Goal: Transaction & Acquisition: Obtain resource

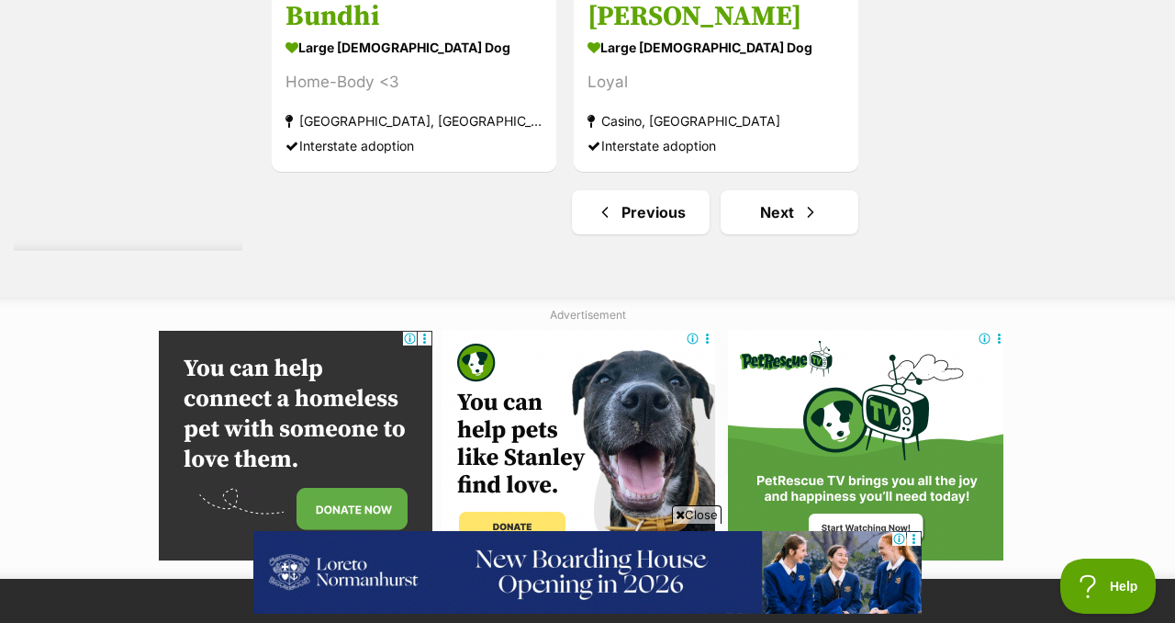
scroll to position [4545, 0]
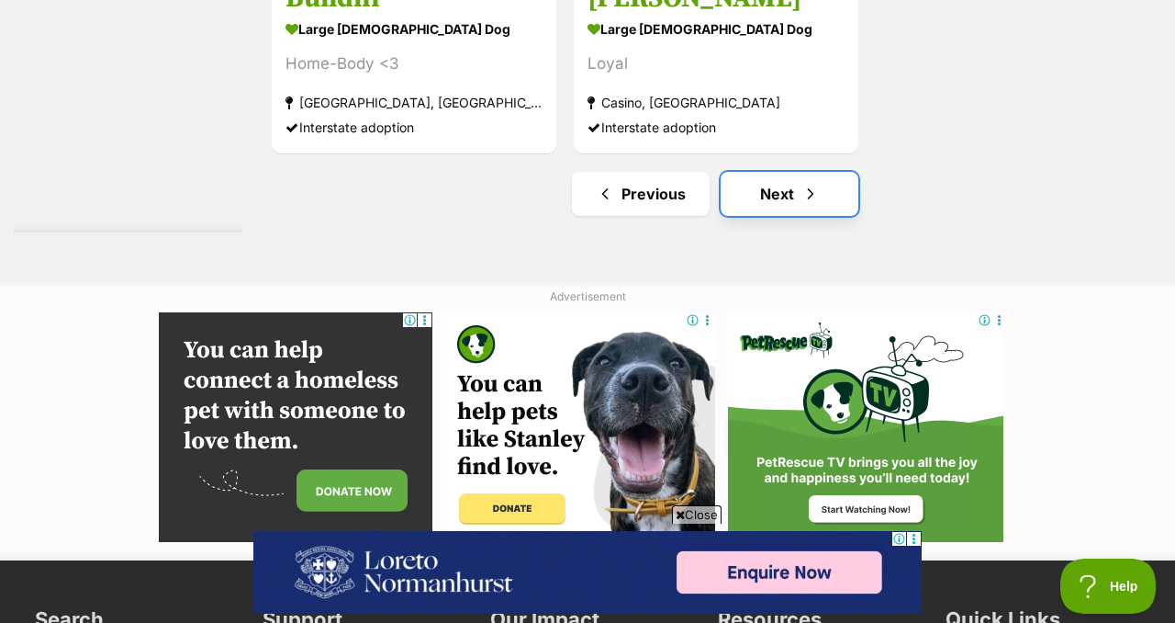
click at [820, 205] on span "Next page" at bounding box center [811, 194] width 18 height 22
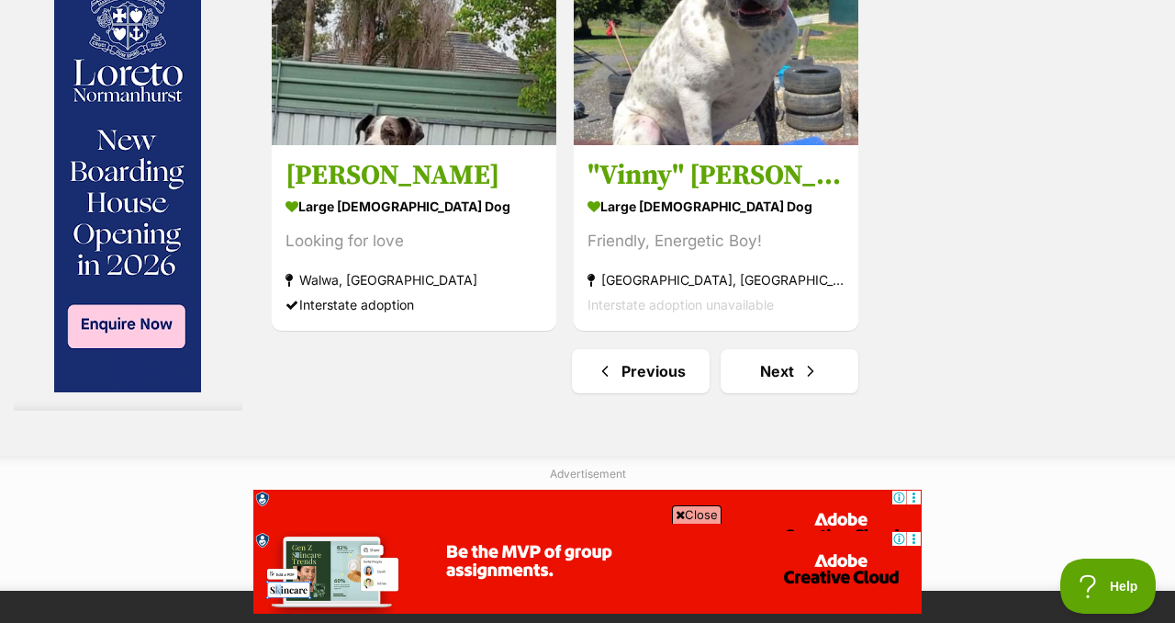
scroll to position [4286, 0]
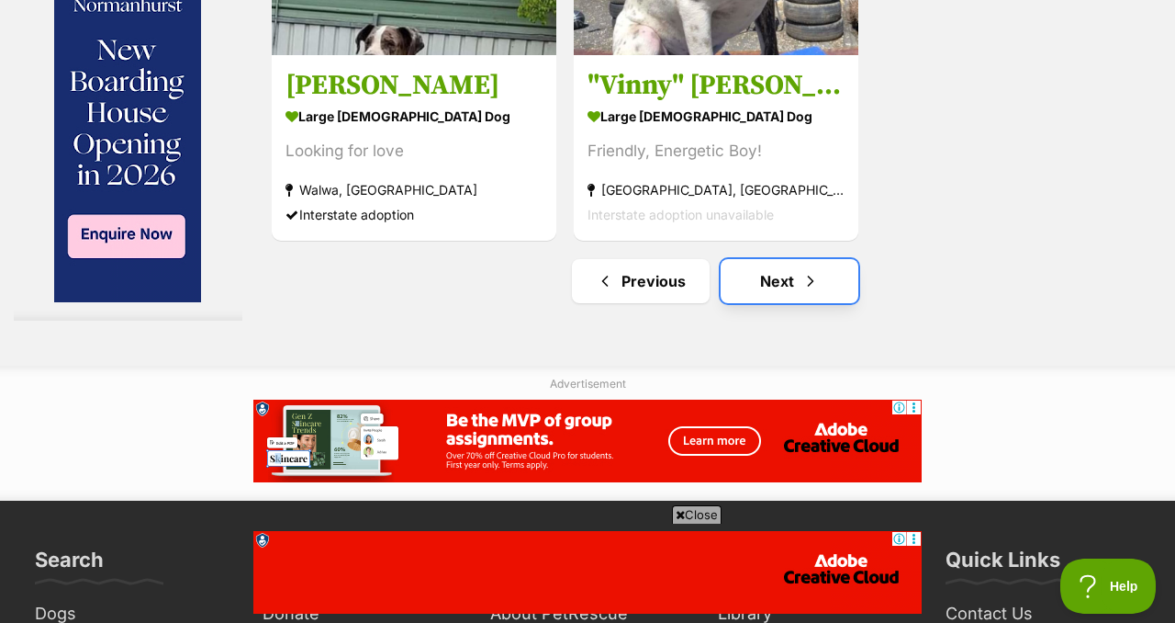
click at [817, 292] on span "Next page" at bounding box center [811, 281] width 18 height 22
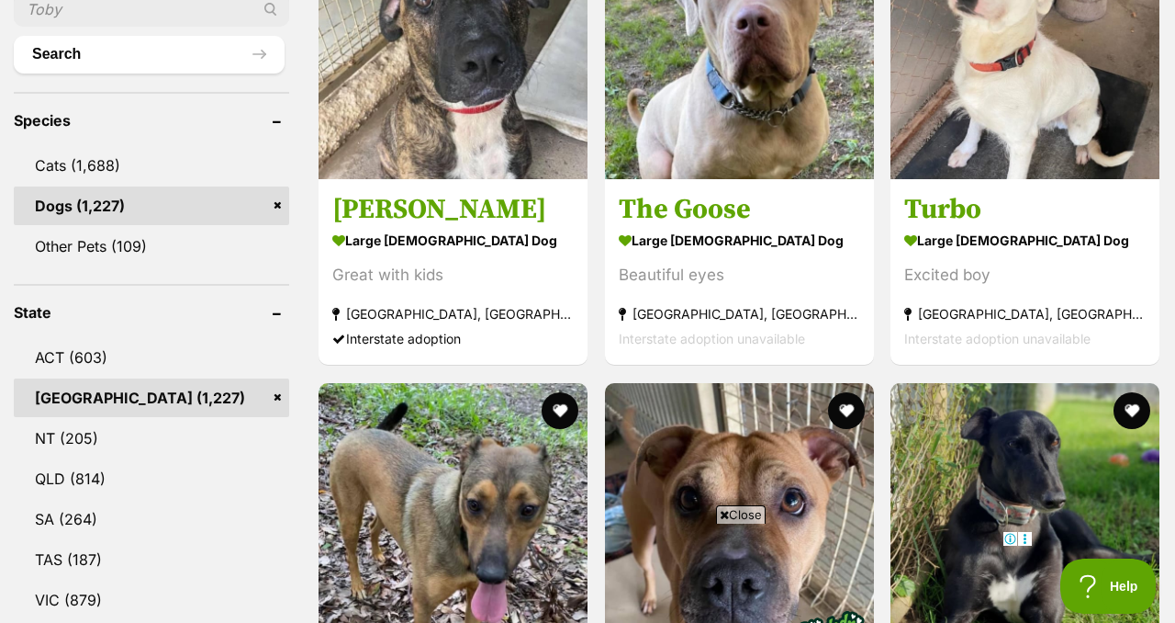
scroll to position [693, 0]
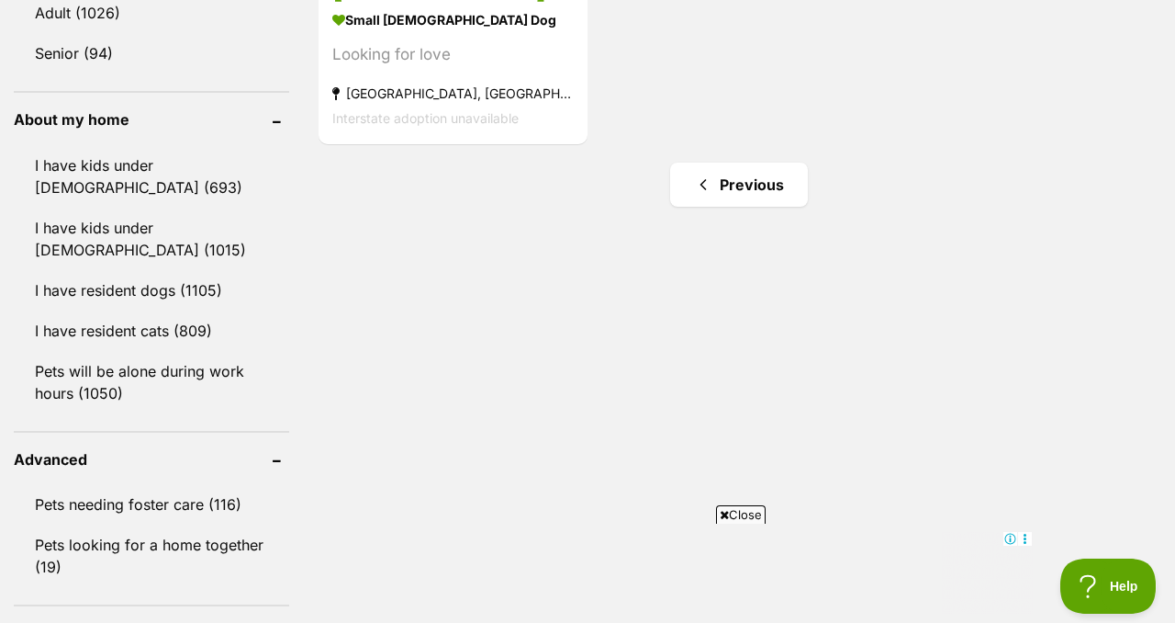
scroll to position [0, 0]
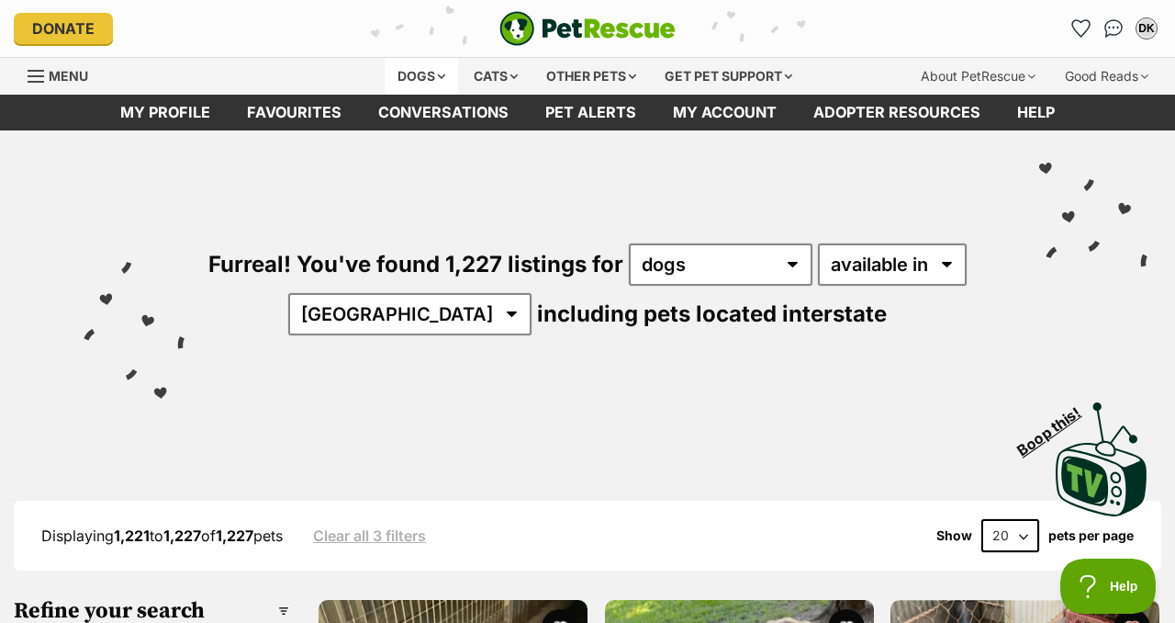
click at [397, 95] on div "Dogs" at bounding box center [421, 76] width 73 height 37
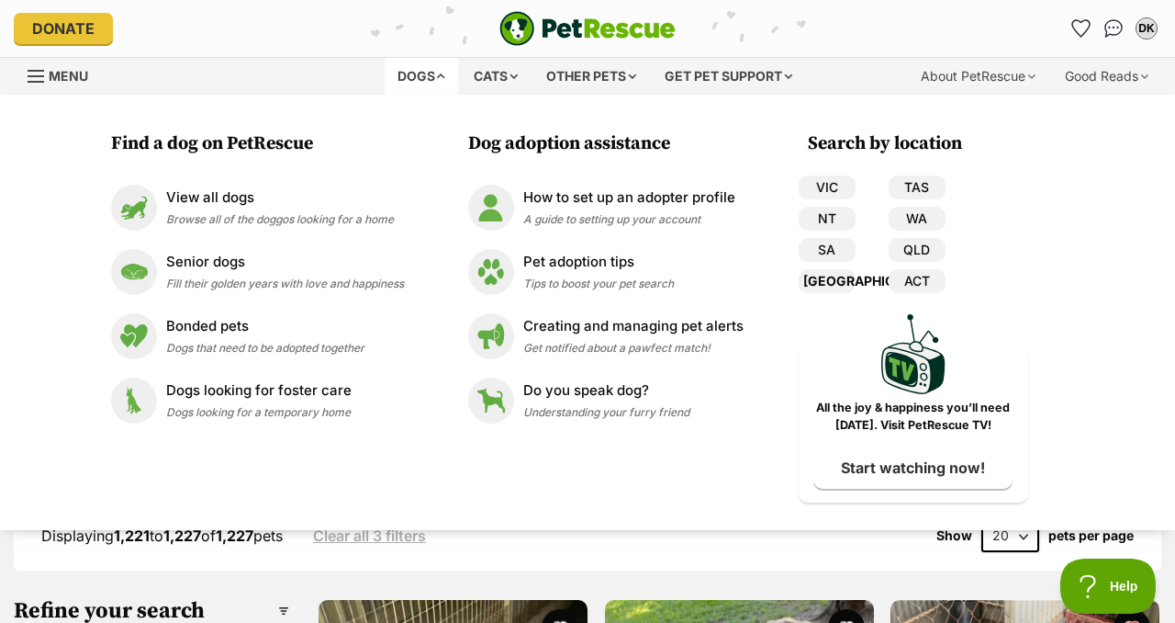
click at [856, 293] on link "[GEOGRAPHIC_DATA]" at bounding box center [827, 281] width 57 height 24
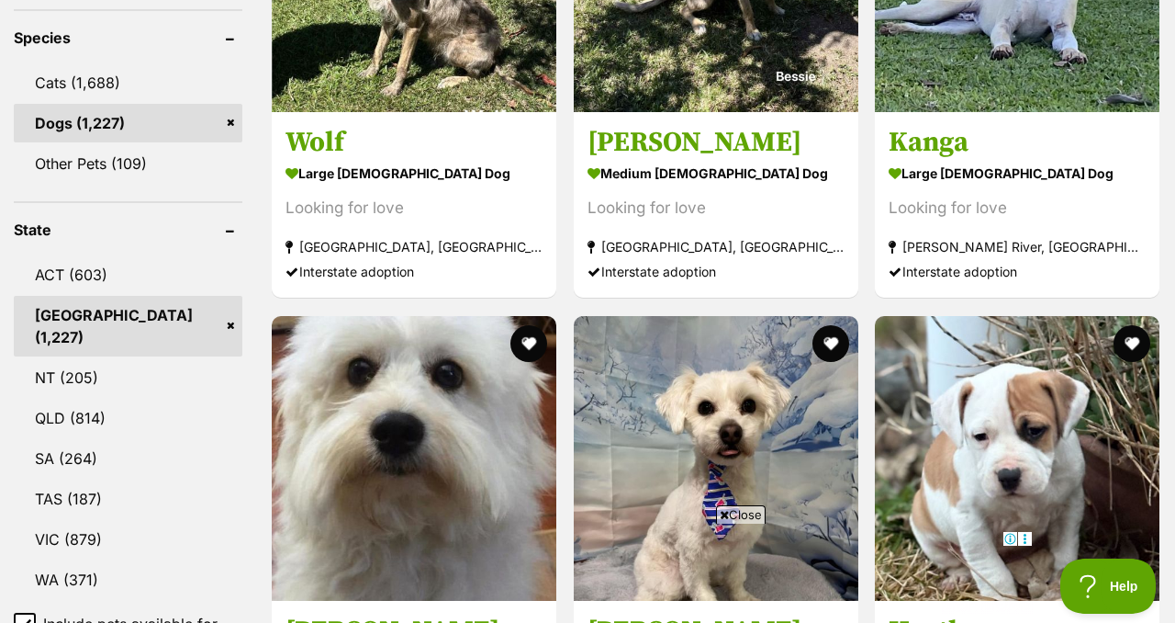
scroll to position [808, 0]
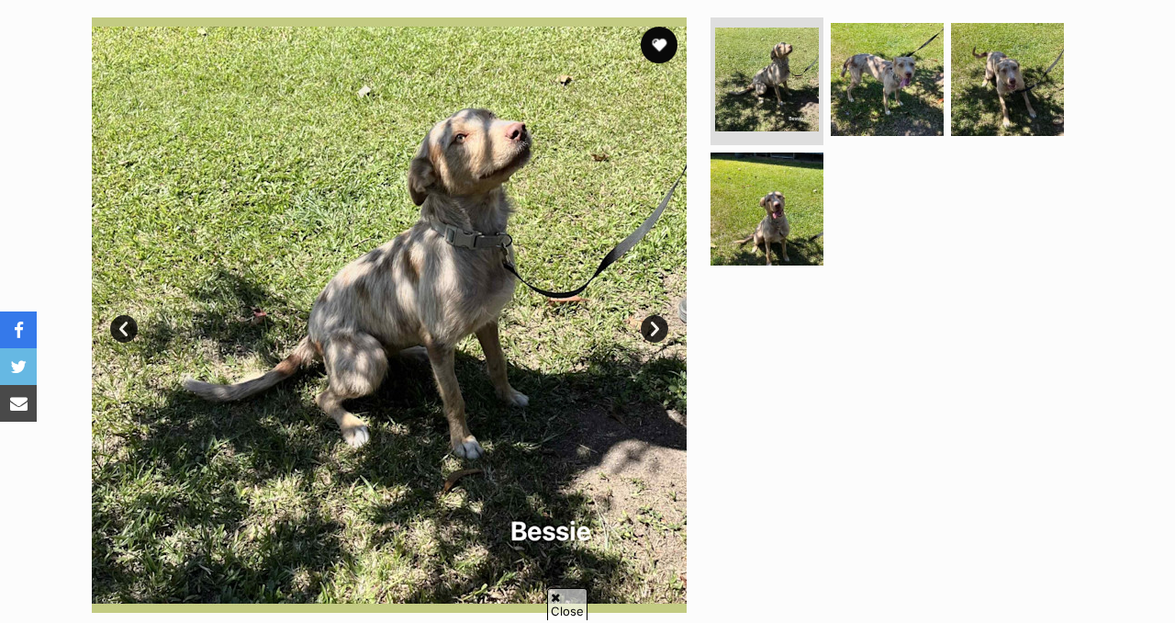
scroll to position [367, 0]
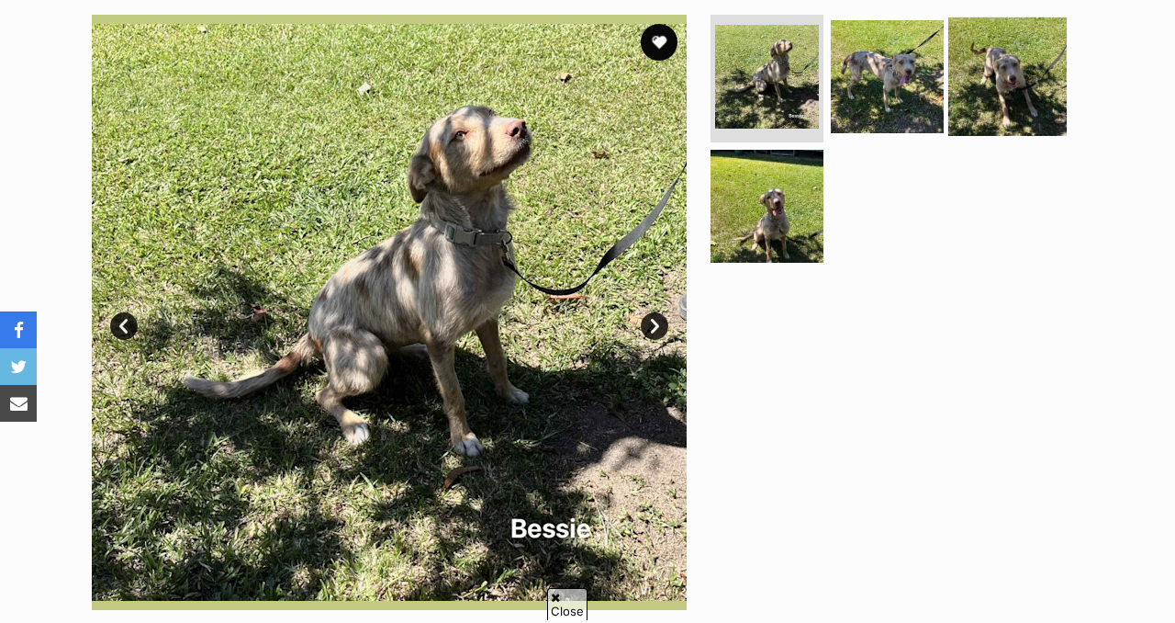
click at [985, 135] on img at bounding box center [1008, 76] width 118 height 118
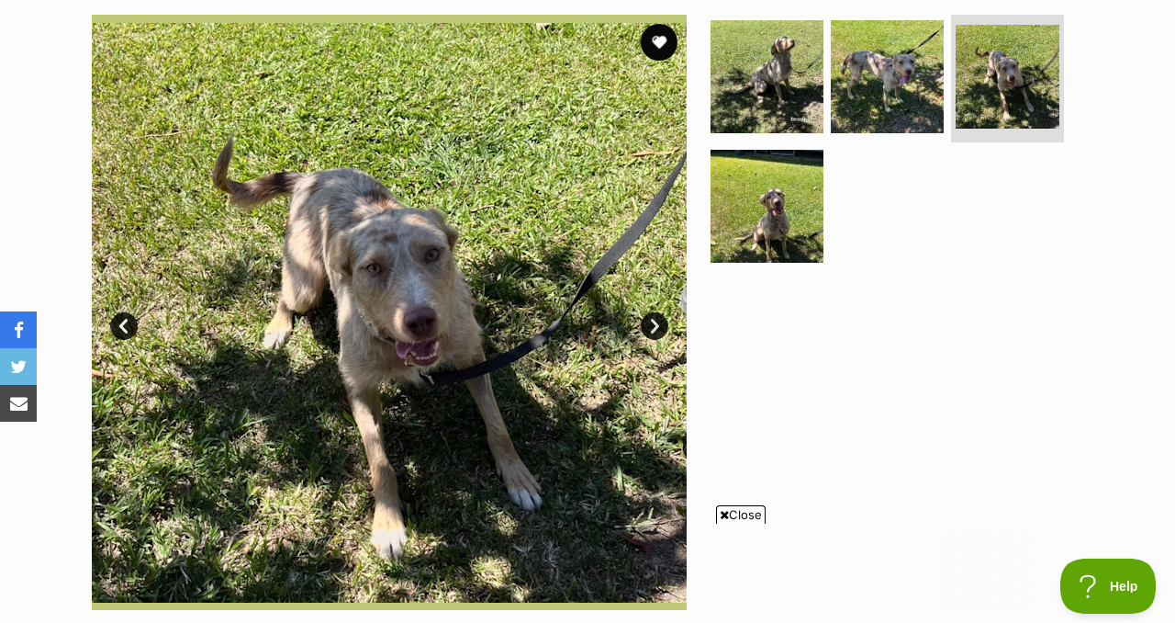
scroll to position [0, 0]
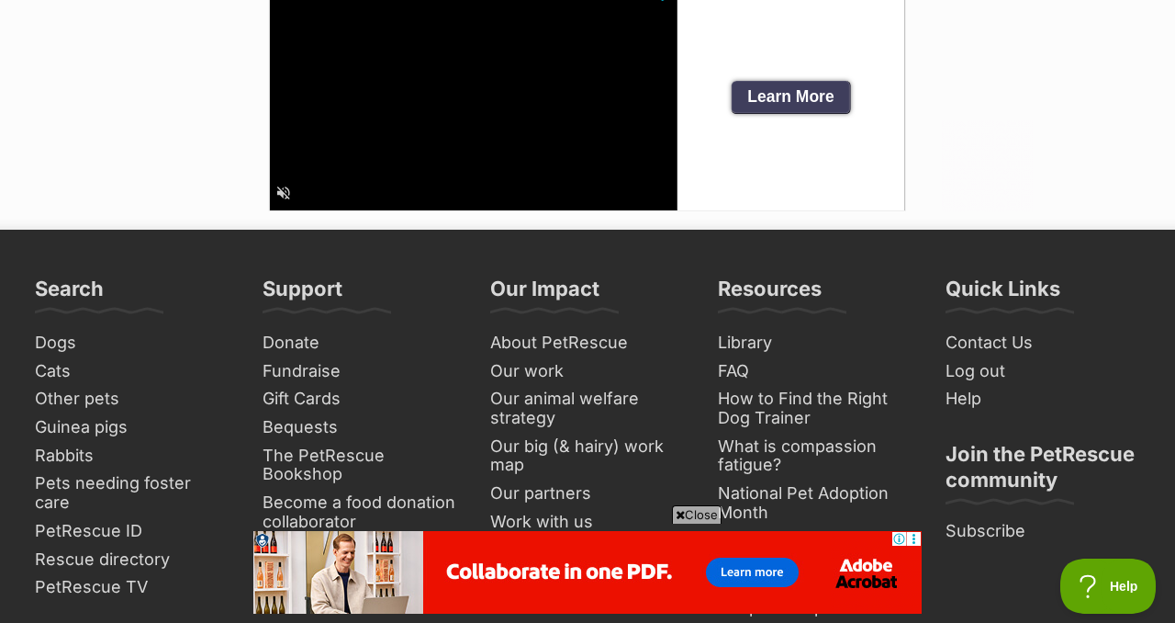
scroll to position [4922, 0]
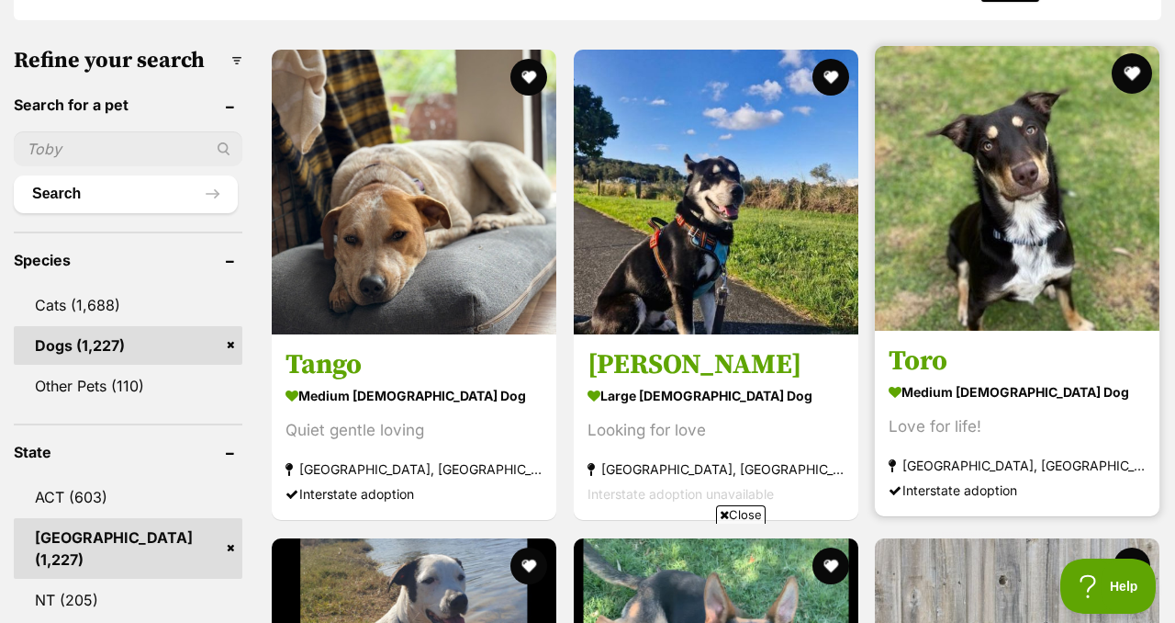
click at [1138, 94] on button "favourite" at bounding box center [1132, 73] width 40 height 40
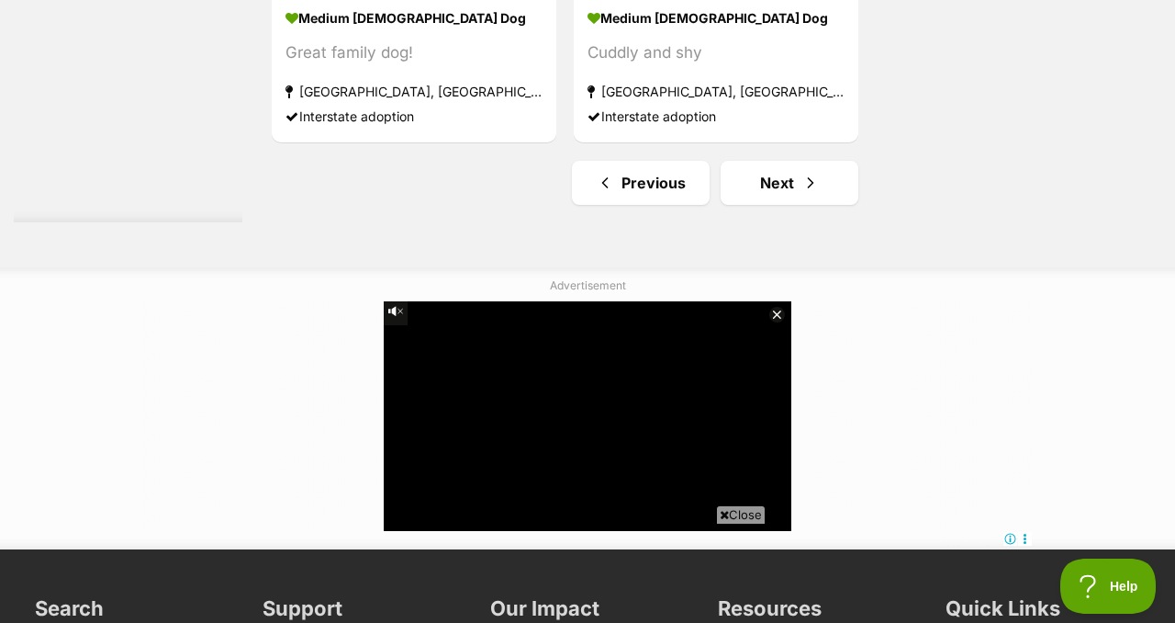
scroll to position [4619, 0]
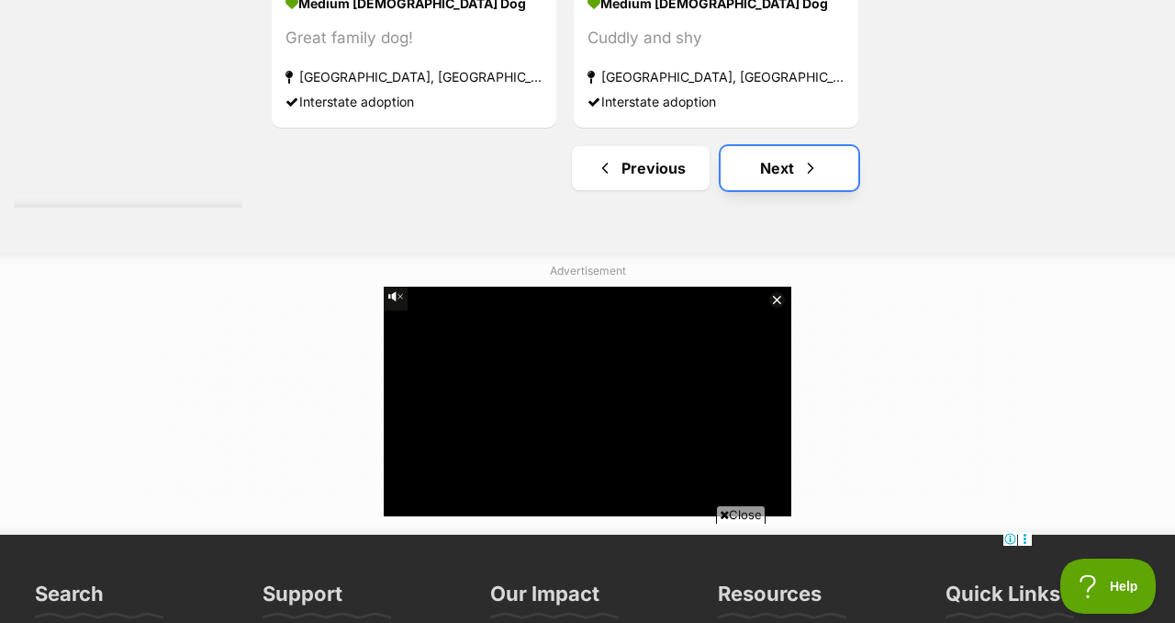
click at [820, 179] on span "Next page" at bounding box center [811, 168] width 18 height 22
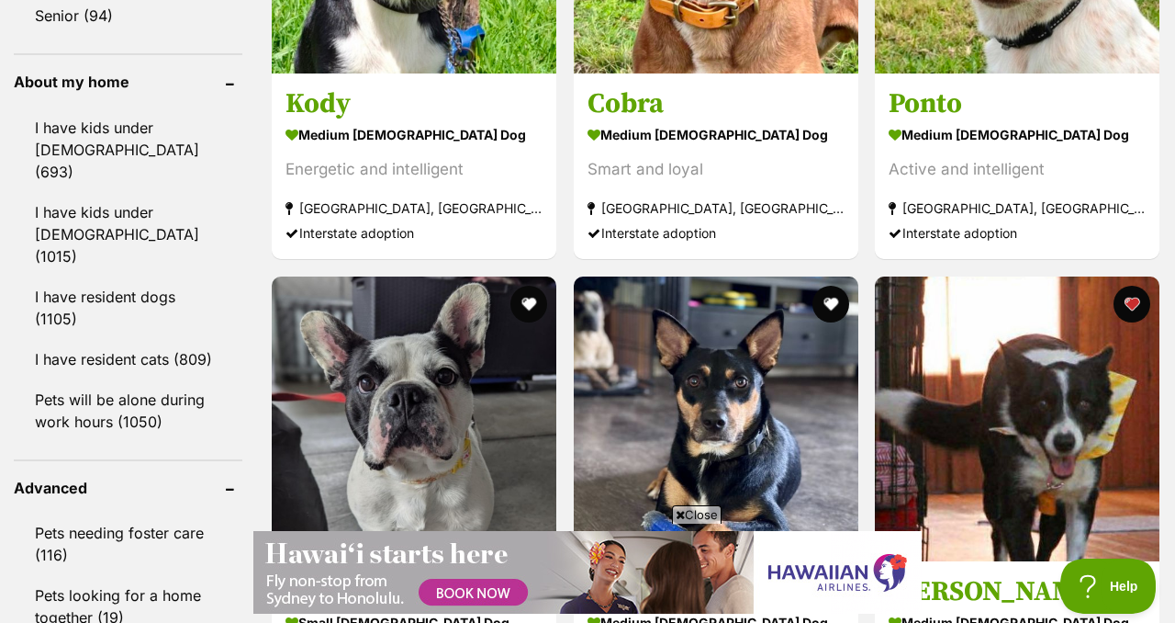
scroll to position [1963, 0]
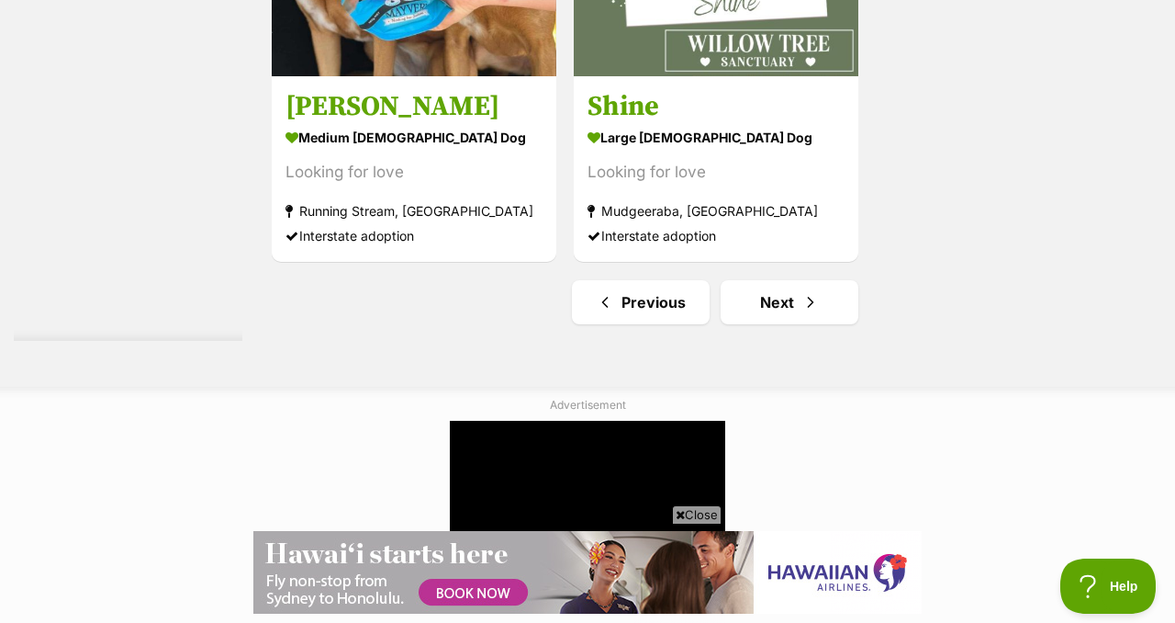
scroll to position [4794, 0]
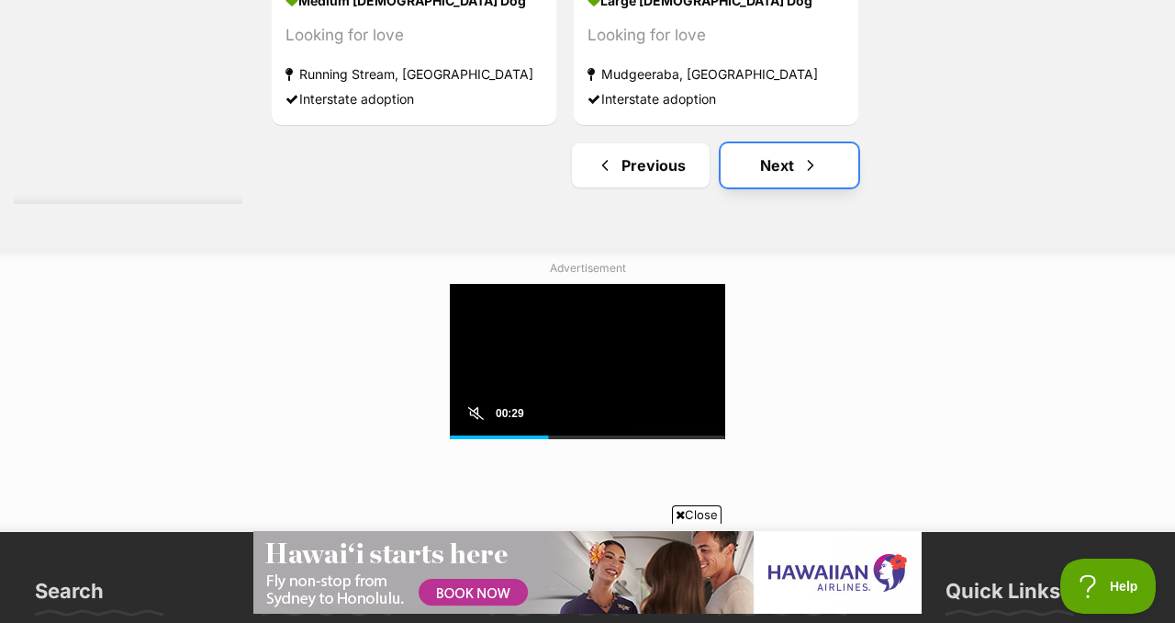
click at [808, 187] on link "Next" at bounding box center [790, 165] width 138 height 44
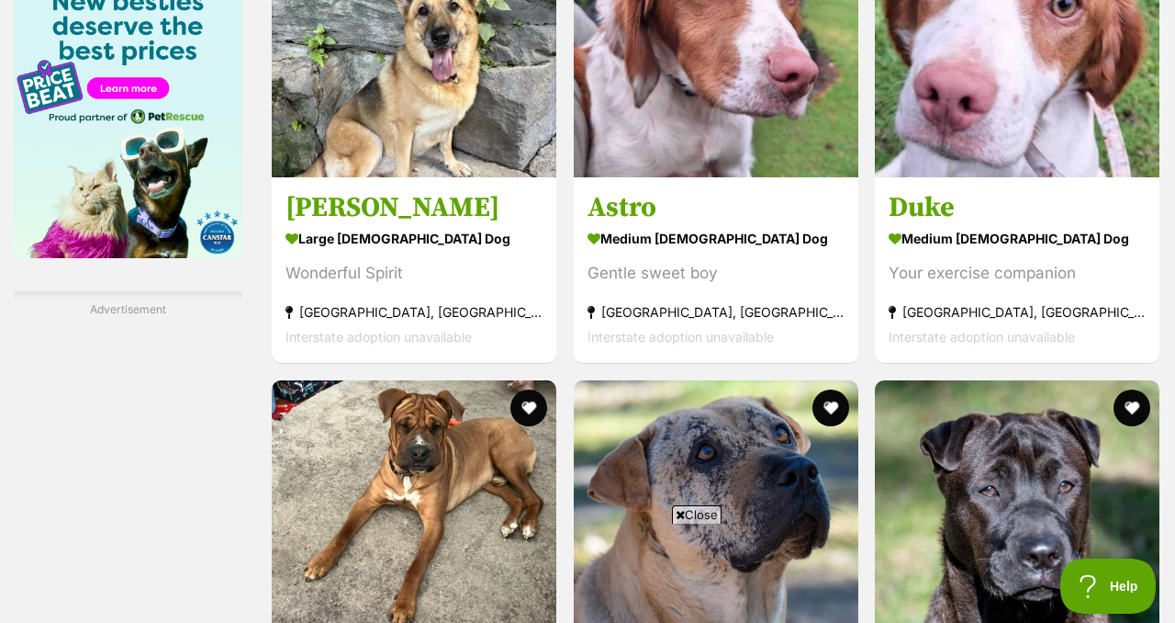
scroll to position [3007, 0]
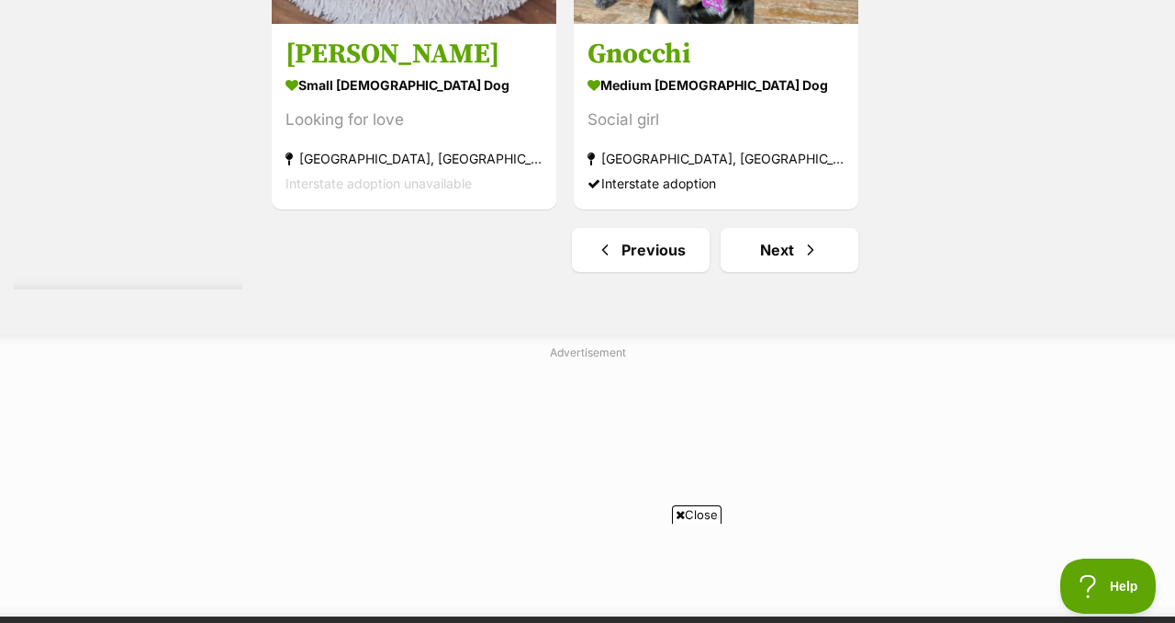
scroll to position [4403, 0]
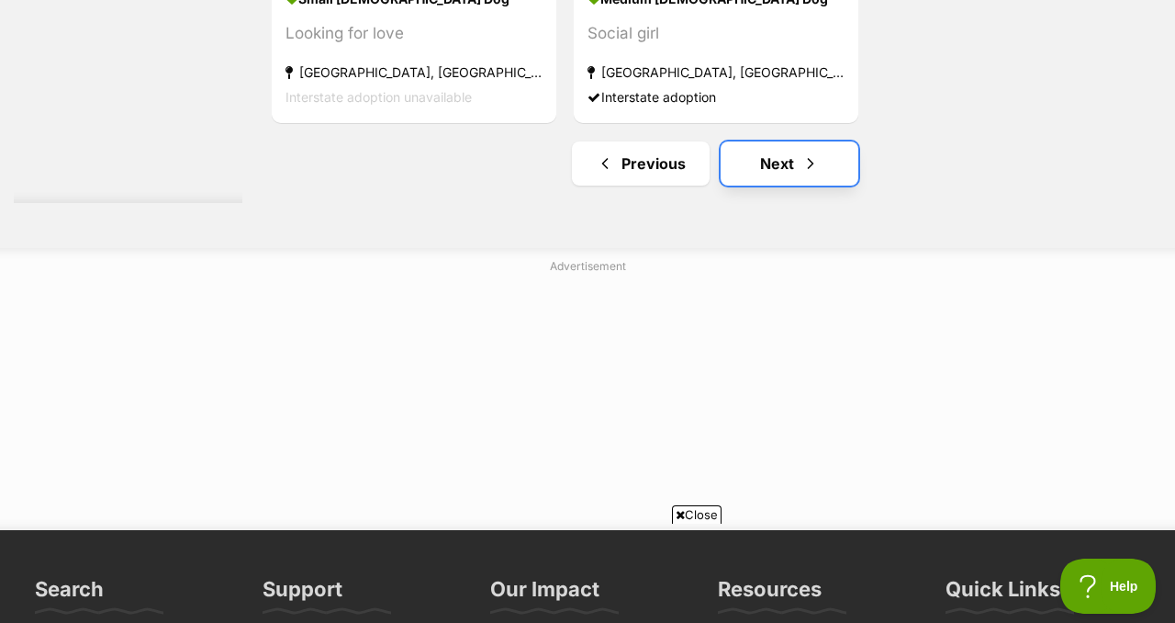
click at [807, 185] on link "Next" at bounding box center [790, 163] width 138 height 44
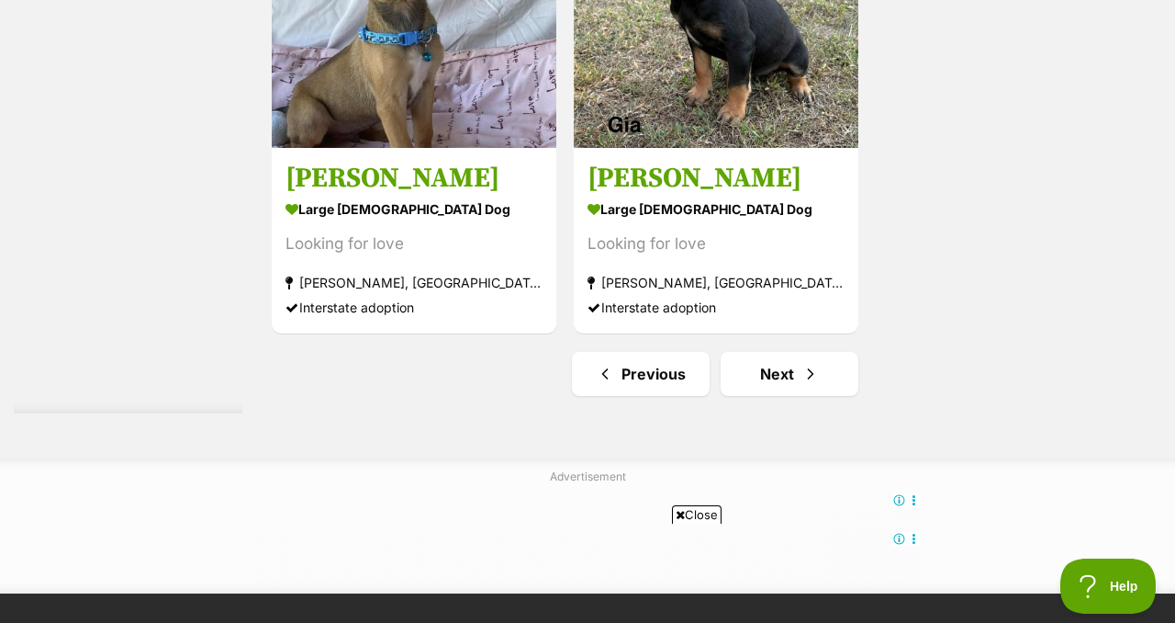
scroll to position [4500, 0]
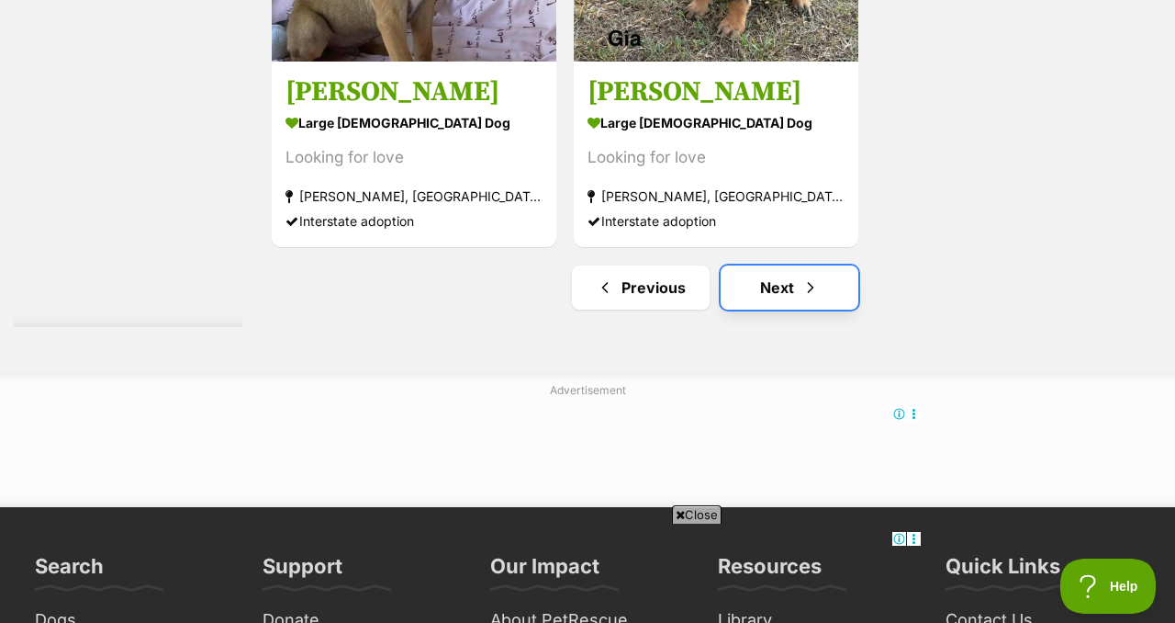
click at [818, 298] on span "Next page" at bounding box center [811, 287] width 18 height 22
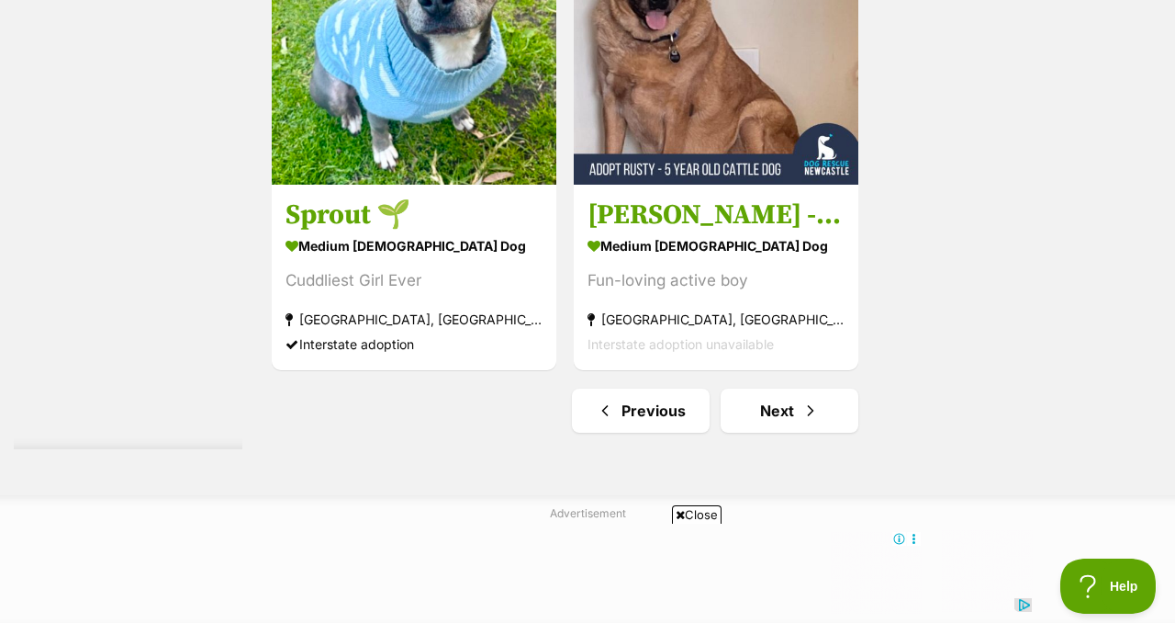
scroll to position [4392, 0]
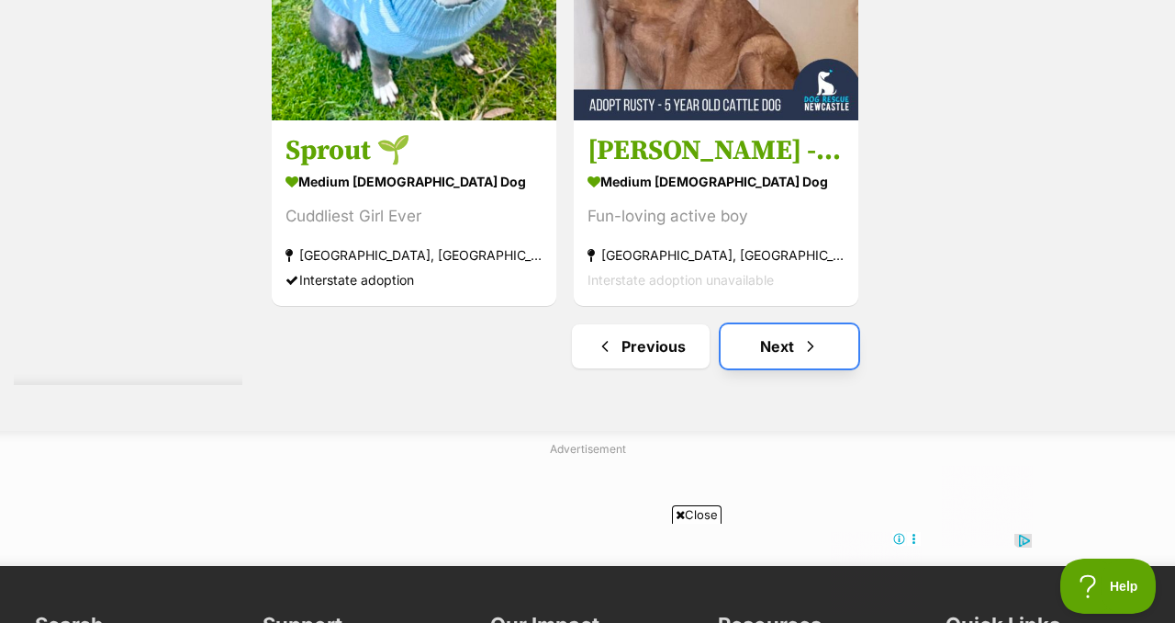
click at [819, 357] on span "Next page" at bounding box center [811, 346] width 18 height 22
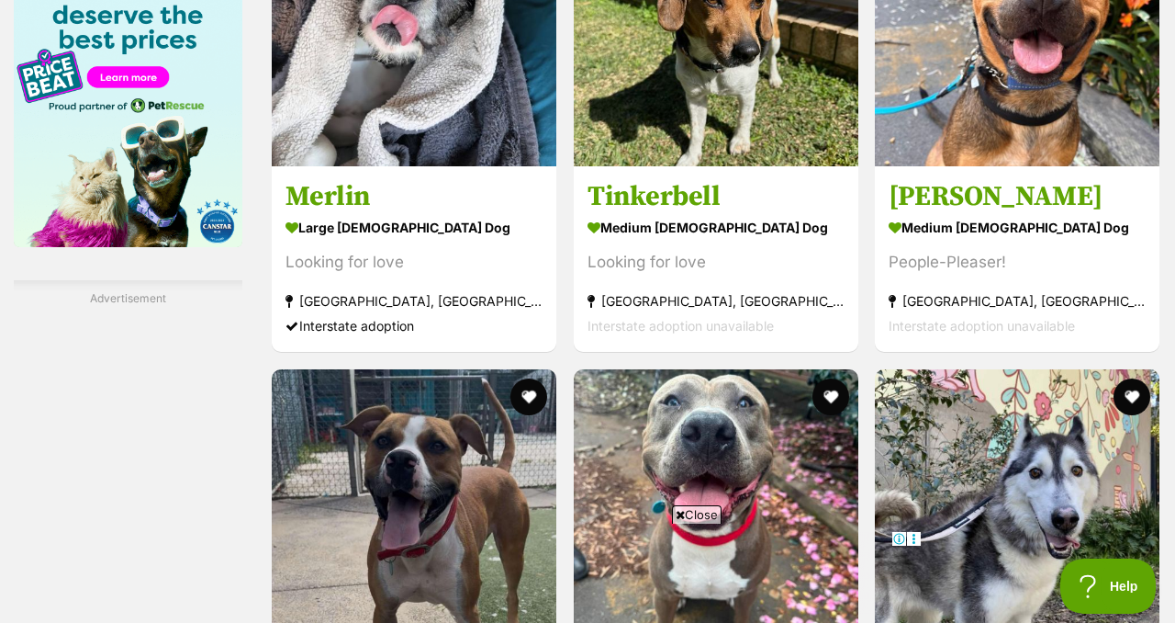
scroll to position [3014, 0]
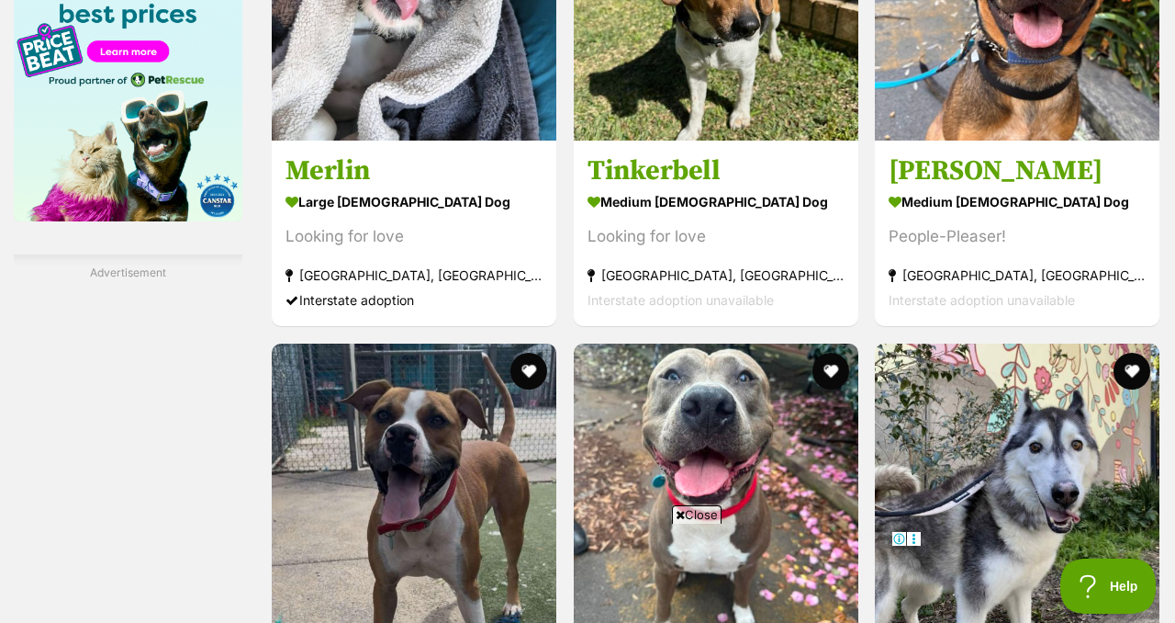
scroll to position [3051, 0]
